Goal: Task Accomplishment & Management: Manage account settings

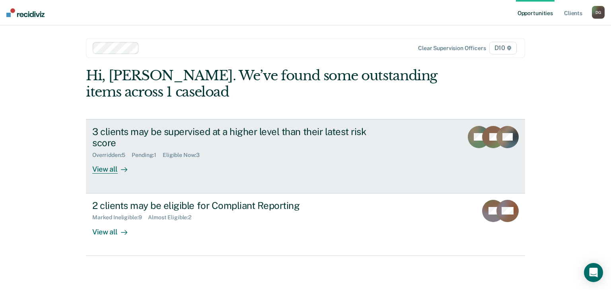
click at [100, 166] on div "View all" at bounding box center [114, 167] width 45 height 16
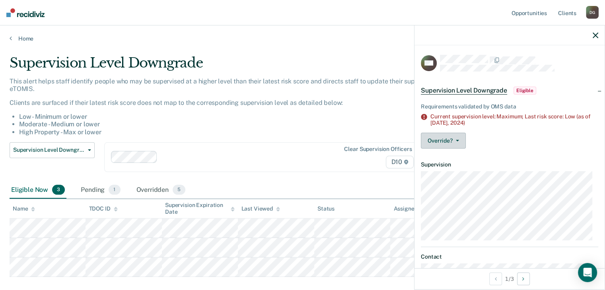
click at [449, 138] on button "Override?" at bounding box center [443, 141] width 45 height 16
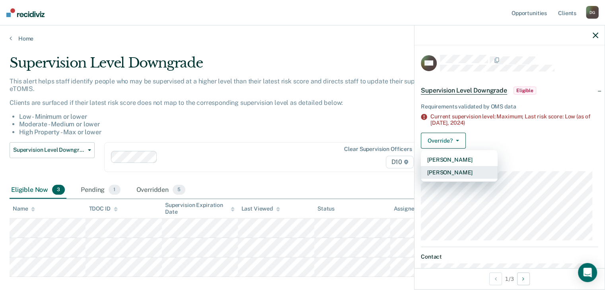
click at [452, 173] on button "[PERSON_NAME]" at bounding box center [459, 172] width 77 height 13
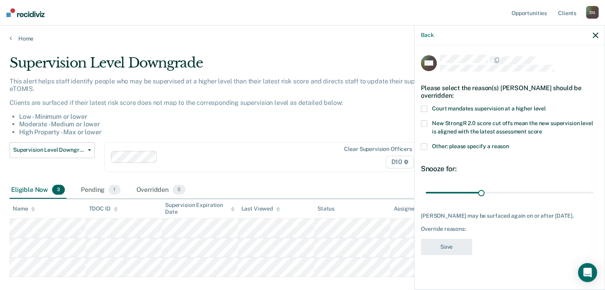
click at [426, 146] on span at bounding box center [424, 147] width 6 height 6
click at [509, 144] on input "Other: please specify a reason" at bounding box center [509, 144] width 0 height 0
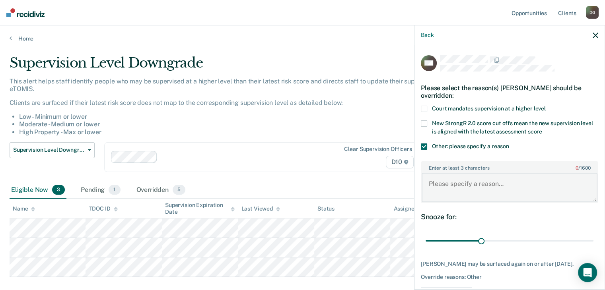
click at [480, 184] on textarea "Enter at least 3 characters 0 / 1600" at bounding box center [510, 187] width 176 height 29
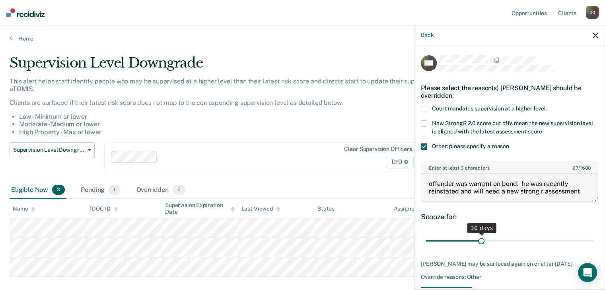
type textarea "offender was warrant on bond. he was recently reinstated and will need a new st…"
drag, startPoint x: 478, startPoint y: 238, endPoint x: 583, endPoint y: 226, distance: 106.1
click at [583, 234] on input "range" at bounding box center [510, 241] width 168 height 14
drag, startPoint x: 583, startPoint y: 237, endPoint x: 597, endPoint y: 237, distance: 13.9
type input "90"
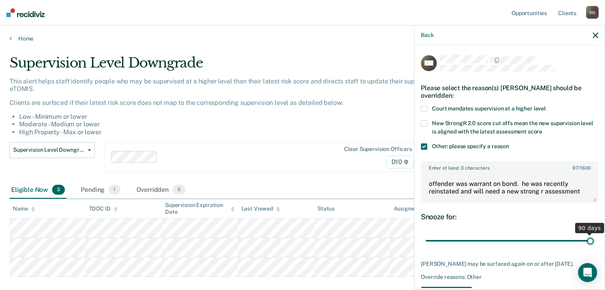
click at [594, 237] on input "range" at bounding box center [510, 241] width 168 height 14
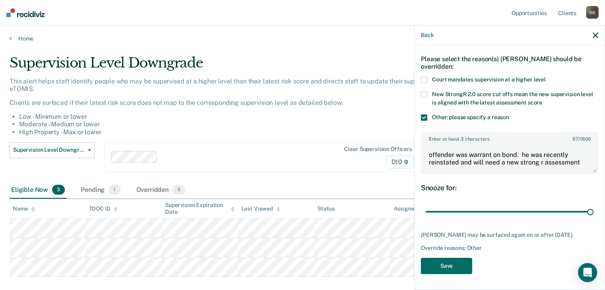
scroll to position [35, 0]
click at [447, 268] on button "Save" at bounding box center [446, 266] width 51 height 16
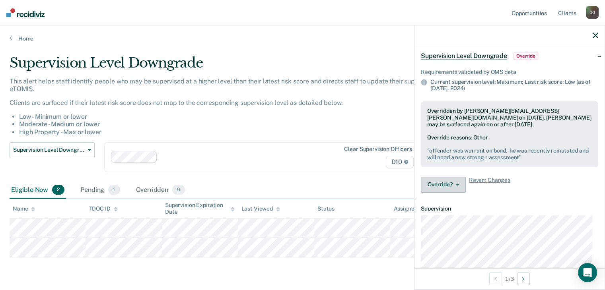
click at [443, 183] on button "Override?" at bounding box center [443, 185] width 45 height 16
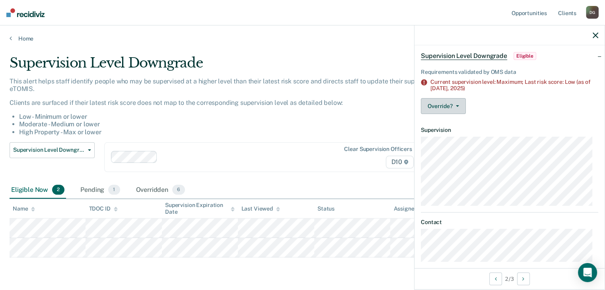
click at [441, 106] on button "Override?" at bounding box center [443, 106] width 45 height 16
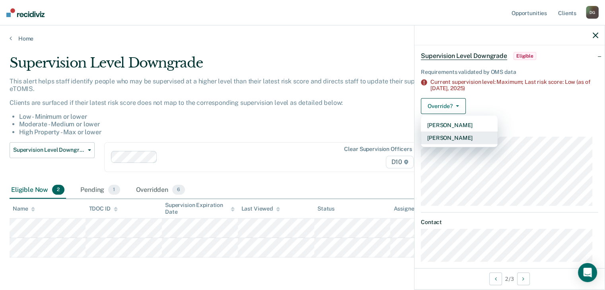
click at [449, 136] on button "[PERSON_NAME]" at bounding box center [459, 138] width 77 height 13
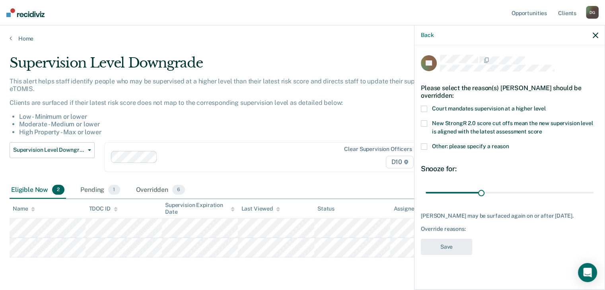
click at [425, 109] on span at bounding box center [424, 109] width 6 height 6
click at [546, 106] on input "Court mandates supervision at a higher level" at bounding box center [546, 106] width 0 height 0
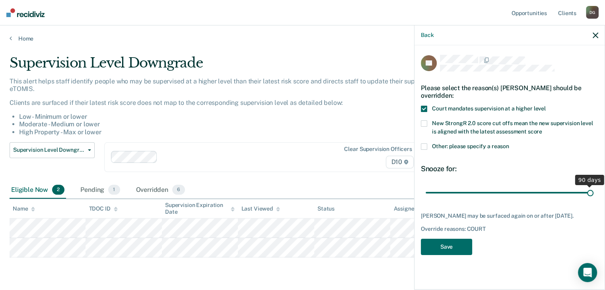
drag, startPoint x: 481, startPoint y: 190, endPoint x: 599, endPoint y: 195, distance: 118.7
type input "90"
click at [594, 195] on input "range" at bounding box center [510, 193] width 168 height 14
click at [462, 248] on button "Save" at bounding box center [446, 247] width 51 height 16
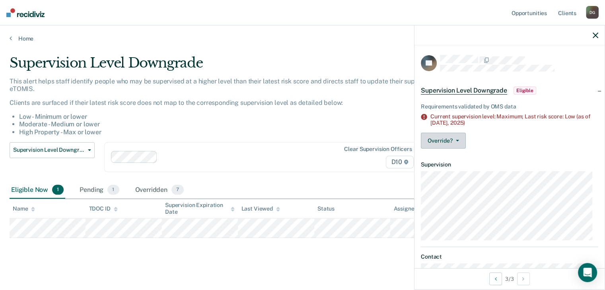
click at [453, 140] on span "button" at bounding box center [456, 141] width 6 height 2
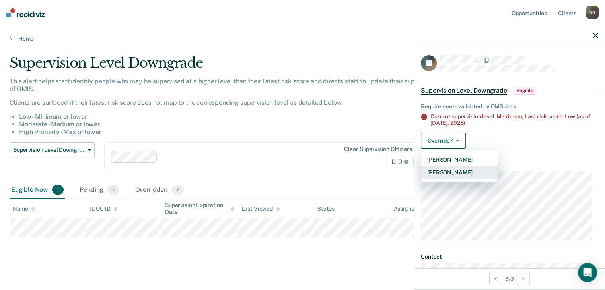
click at [448, 171] on button "[PERSON_NAME]" at bounding box center [459, 172] width 77 height 13
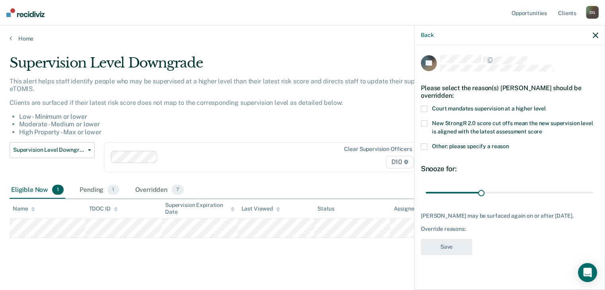
click at [425, 109] on span at bounding box center [424, 109] width 6 height 6
click at [546, 106] on input "Court mandates supervision at a higher level" at bounding box center [546, 106] width 0 height 0
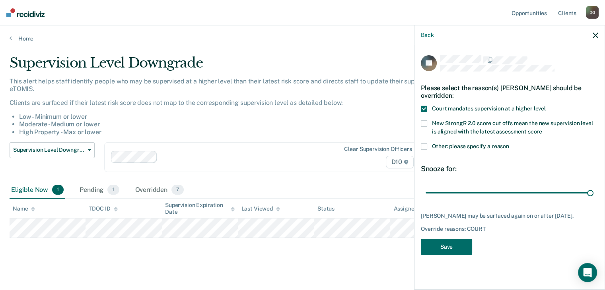
drag, startPoint x: 482, startPoint y: 192, endPoint x: 604, endPoint y: 183, distance: 122.5
type input "90"
click at [594, 186] on input "range" at bounding box center [510, 193] width 168 height 14
click at [441, 251] on button "Save" at bounding box center [446, 247] width 51 height 16
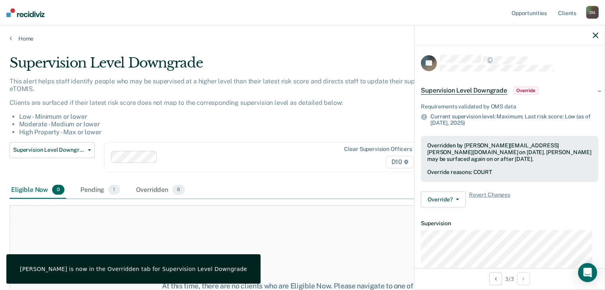
click at [596, 34] on icon "button" at bounding box center [596, 36] width 6 height 6
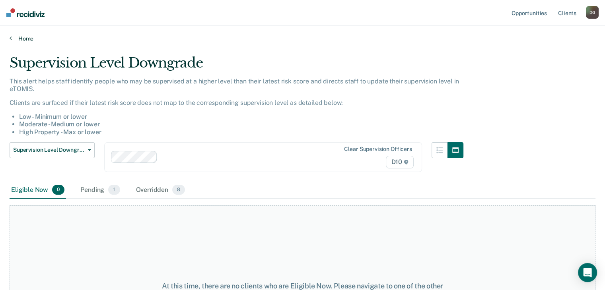
click at [21, 39] on link "Home" at bounding box center [303, 38] width 586 height 7
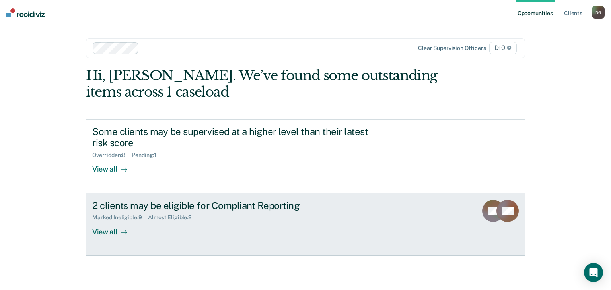
click at [100, 228] on div "View all" at bounding box center [114, 229] width 45 height 16
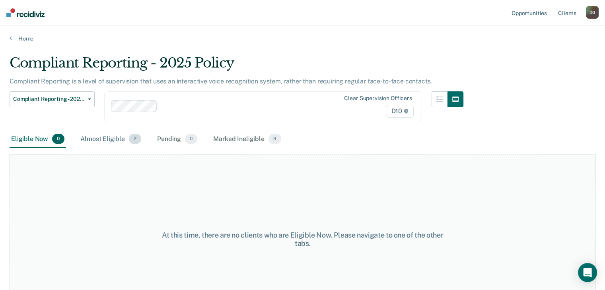
click at [111, 140] on div "Almost Eligible 2" at bounding box center [111, 140] width 64 height 18
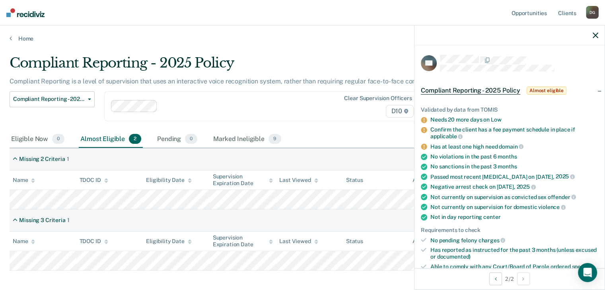
click at [207, 100] on div at bounding box center [217, 106] width 213 height 12
click at [281, 25] on nav "Opportunities Client s [PERSON_NAME] [PERSON_NAME] Profile How it works Log Out" at bounding box center [302, 12] width 605 height 25
click at [593, 34] on icon "button" at bounding box center [596, 36] width 6 height 6
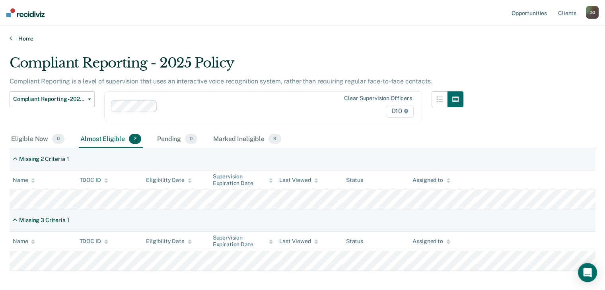
click at [22, 37] on link "Home" at bounding box center [303, 38] width 586 height 7
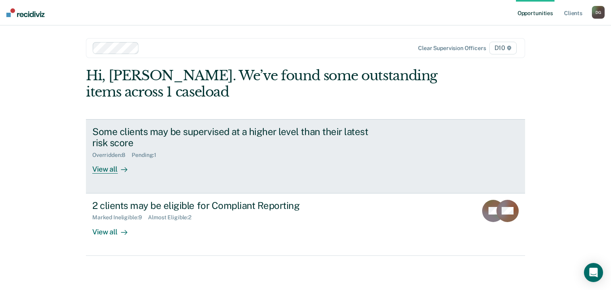
click at [144, 135] on div "Some clients may be supervised at a higher level than their latest risk score" at bounding box center [231, 137] width 279 height 23
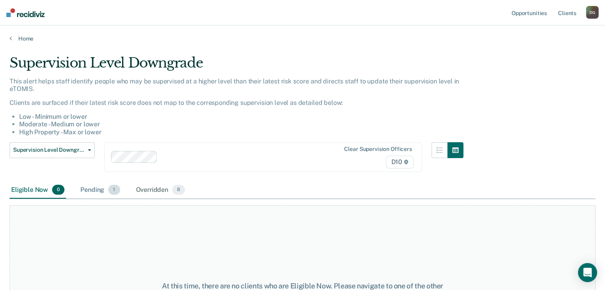
click at [99, 190] on div "Pending 1" at bounding box center [100, 191] width 43 height 18
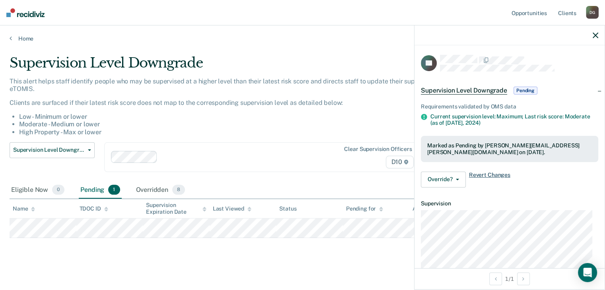
click at [489, 175] on span "Revert Changes" at bounding box center [489, 180] width 41 height 16
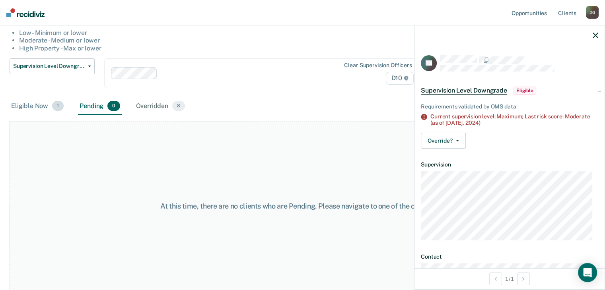
click at [26, 105] on div "Eligible Now 1" at bounding box center [38, 107] width 56 height 18
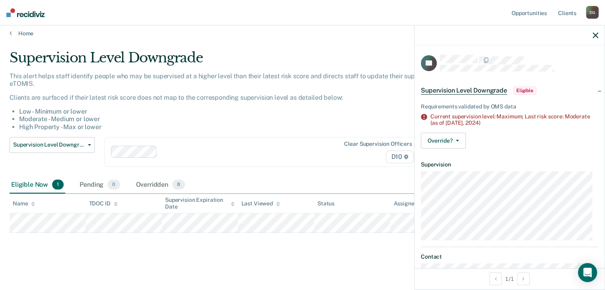
scroll to position [5, 0]
click at [518, 88] on span "Eligible" at bounding box center [525, 91] width 23 height 8
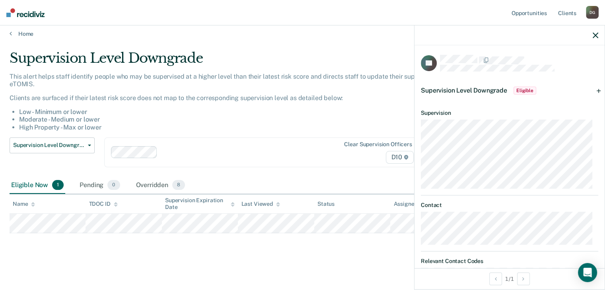
click at [518, 88] on span "Eligible" at bounding box center [525, 91] width 23 height 8
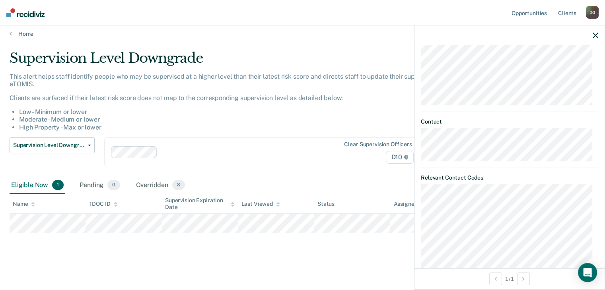
scroll to position [161, 0]
